Goal: Task Accomplishment & Management: Use online tool/utility

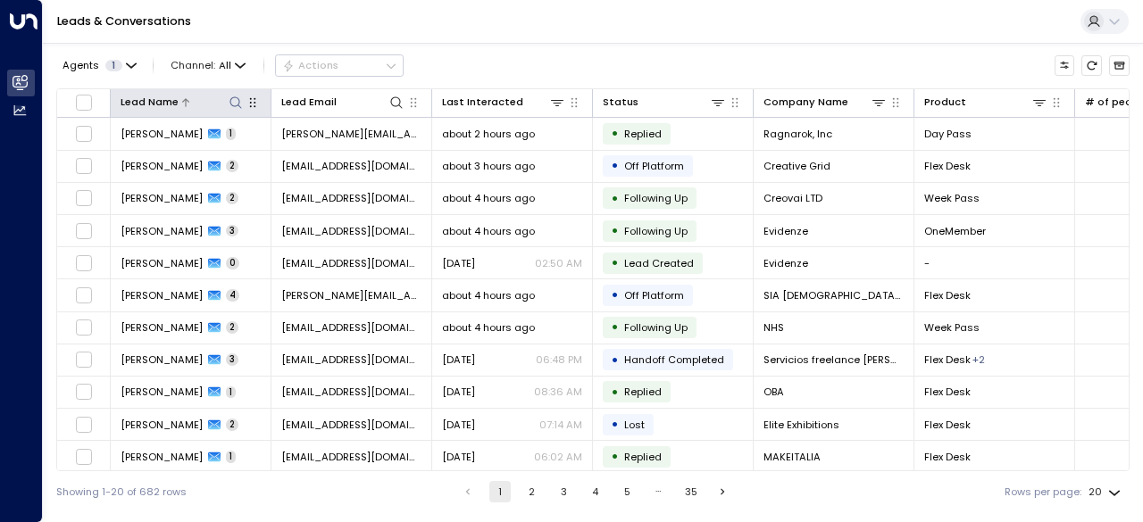
click at [226, 101] on div at bounding box center [211, 102] width 65 height 17
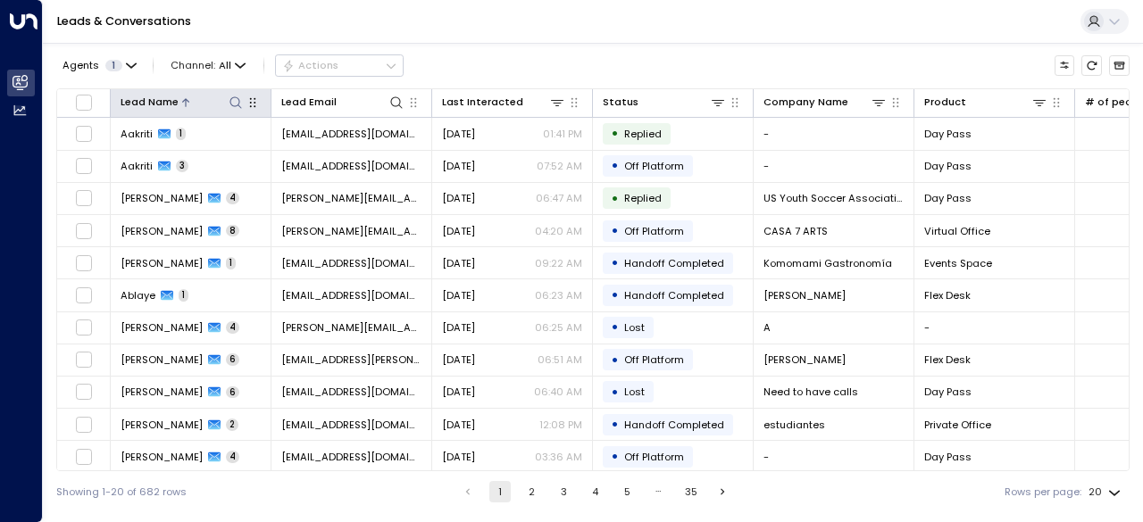
click at [232, 104] on icon at bounding box center [236, 103] width 14 height 14
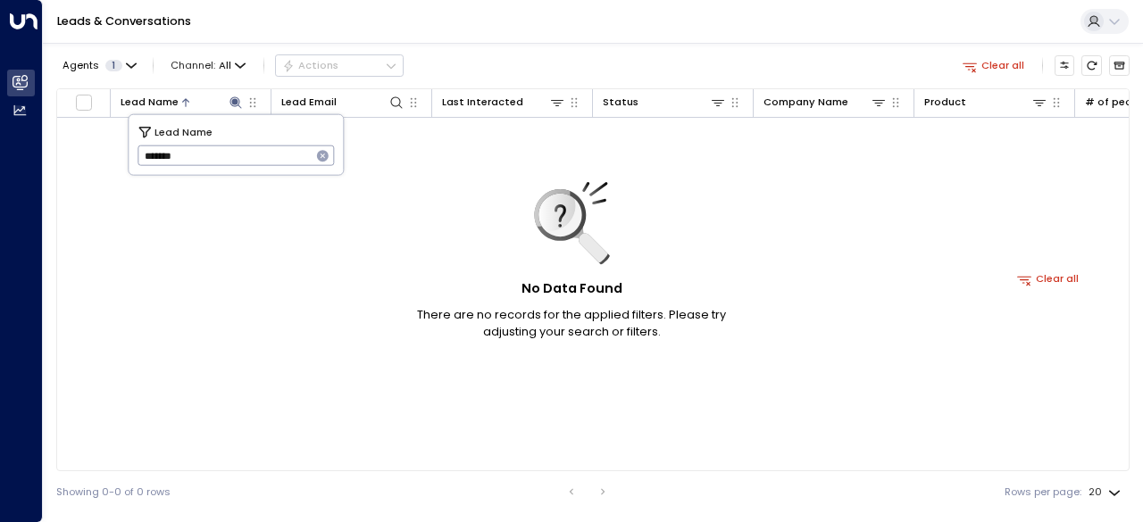
type input "******"
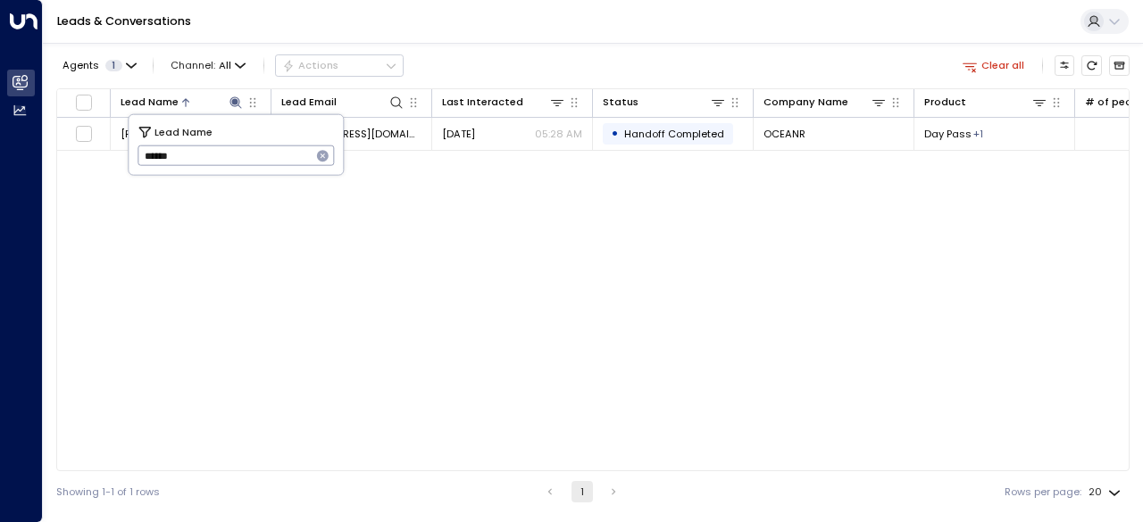
click at [523, 72] on div "Agents 1 Channel: All Actions Clear all" at bounding box center [592, 65] width 1073 height 31
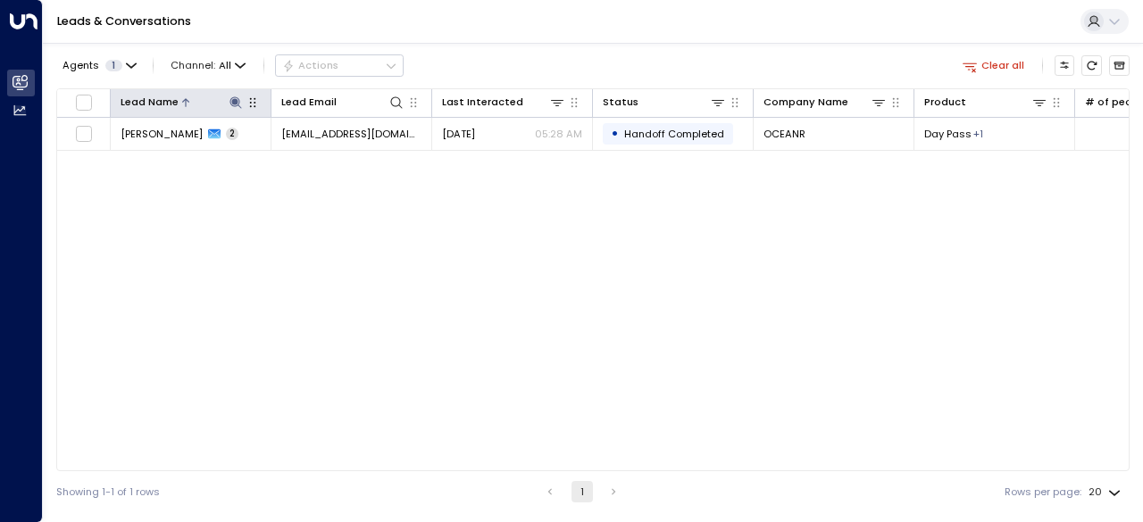
click at [224, 99] on div at bounding box center [211, 102] width 65 height 17
click at [234, 106] on icon at bounding box center [236, 103] width 14 height 14
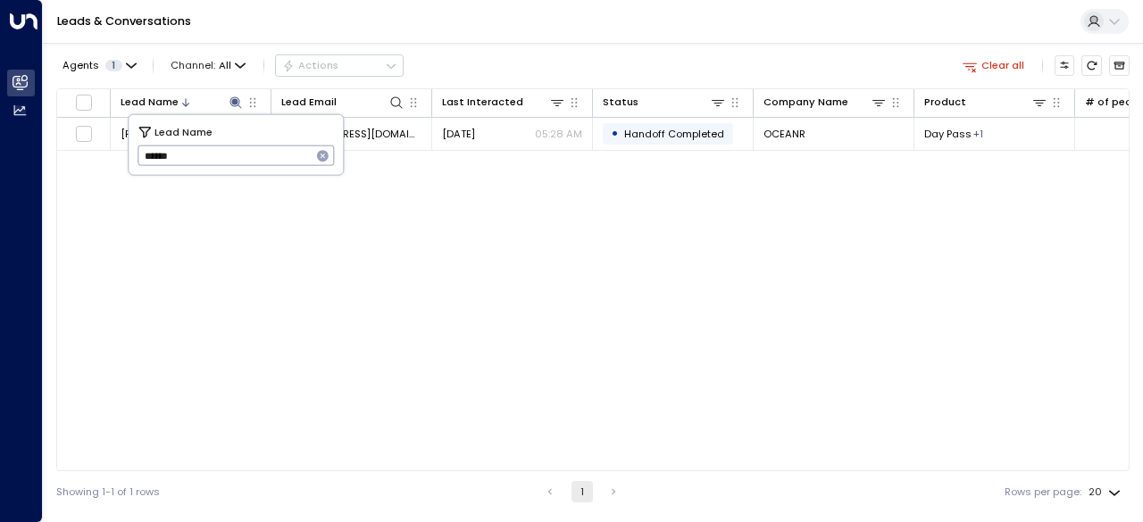
click at [325, 156] on icon "button" at bounding box center [323, 156] width 12 height 12
click at [522, 374] on div "Lead Name Lead Email Last Interacted Status Company Name Product # of people AI…" at bounding box center [592, 279] width 1073 height 383
